Goal: Navigation & Orientation: Find specific page/section

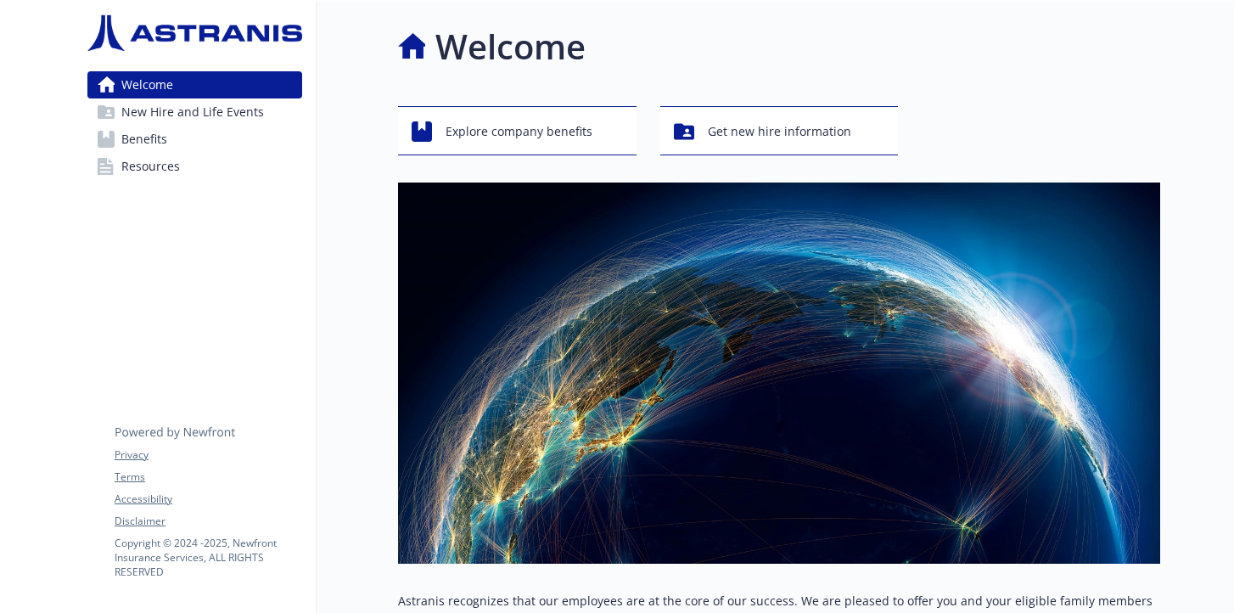
scroll to position [27, 0]
